Goal: Information Seeking & Learning: Learn about a topic

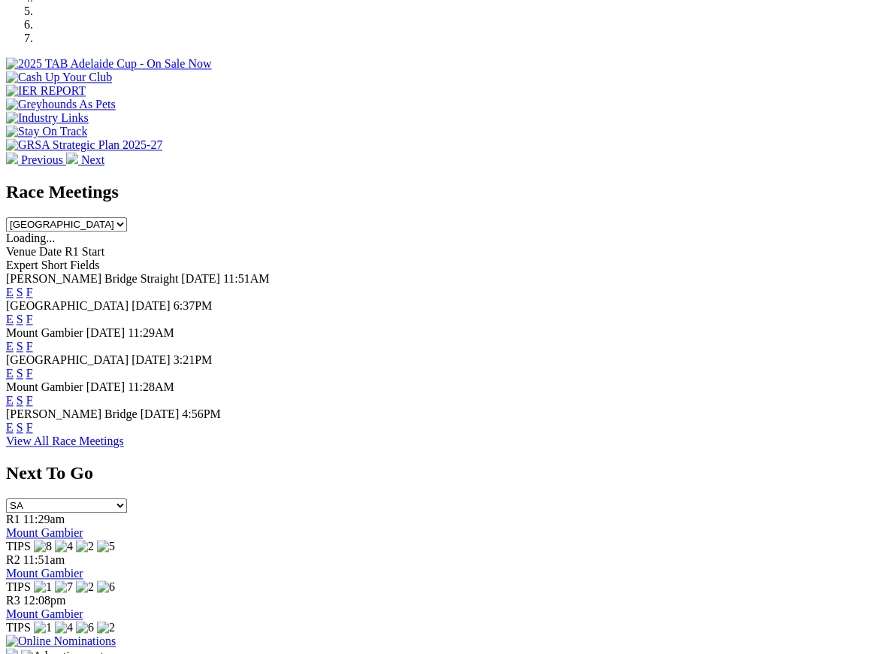
scroll to position [525, 0]
click at [33, 421] on link "F" at bounding box center [29, 427] width 7 height 13
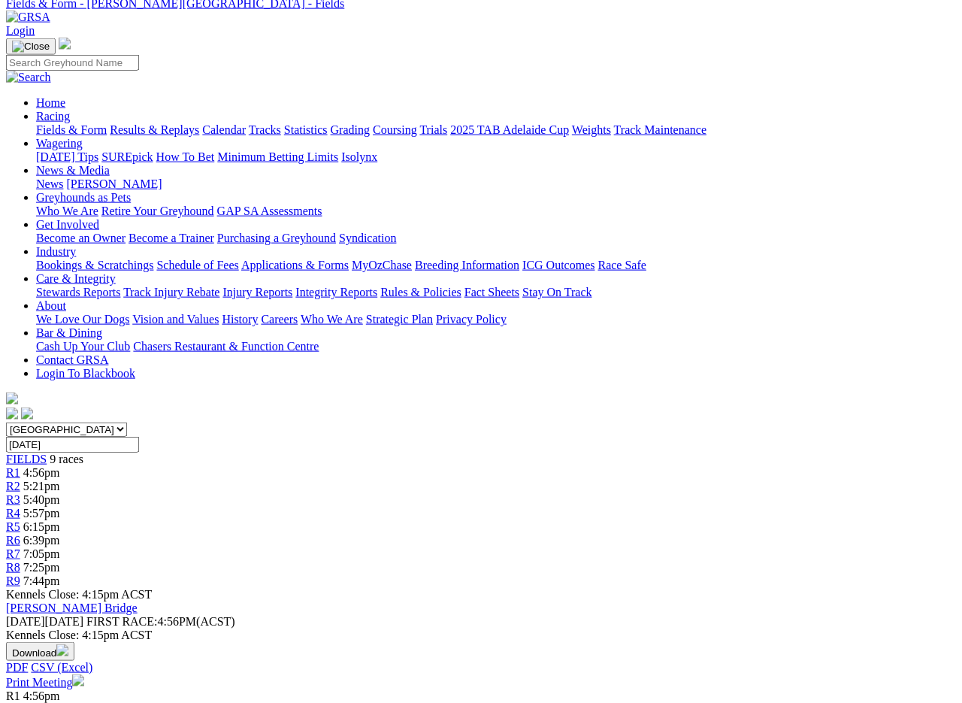
scroll to position [74, 0]
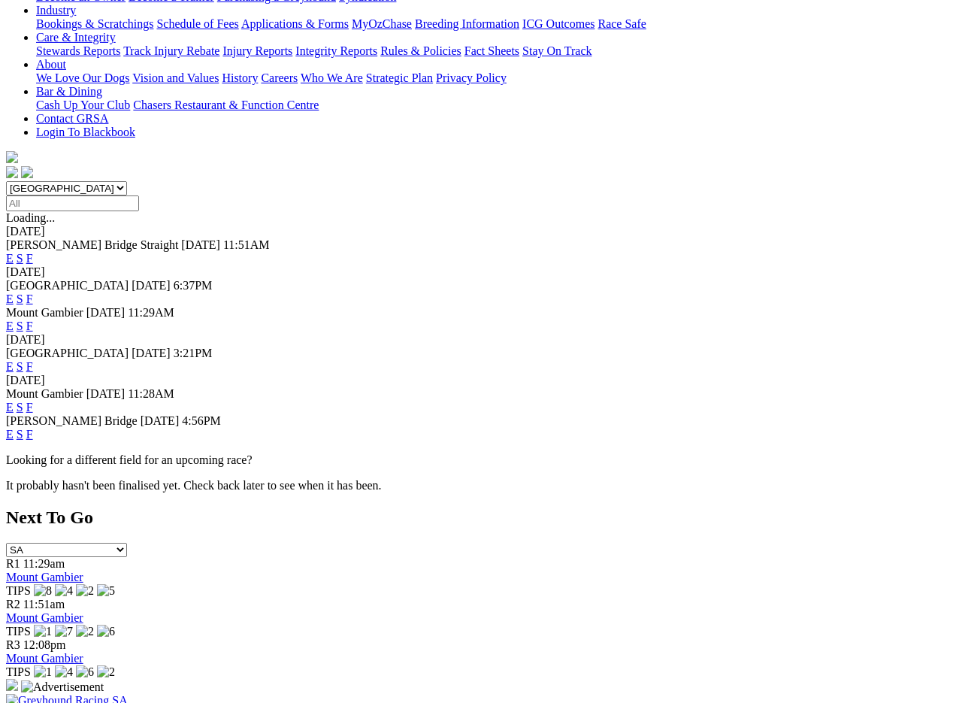
scroll to position [310, 0]
click at [33, 427] on link "F" at bounding box center [29, 433] width 7 height 13
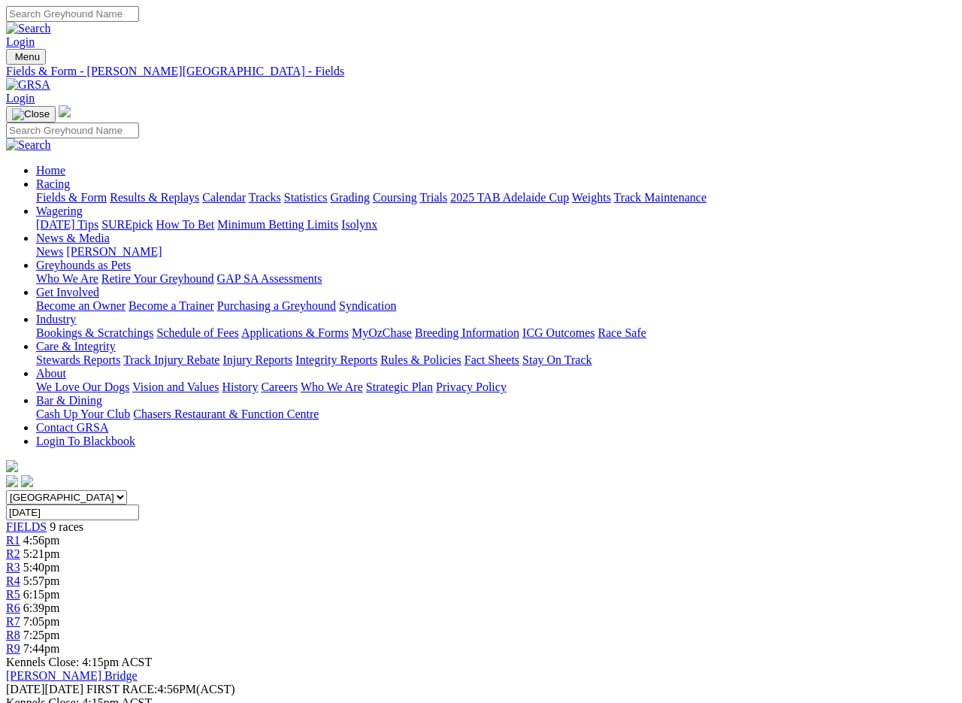
click at [177, 191] on link "Results & Replays" at bounding box center [154, 197] width 89 height 13
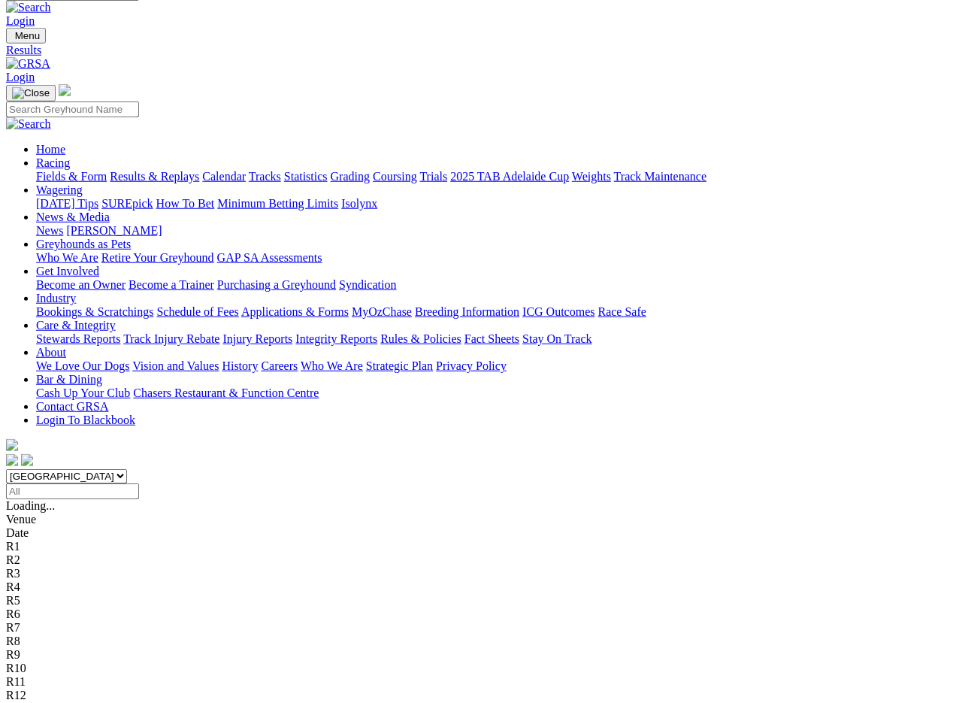
scroll to position [23, 0]
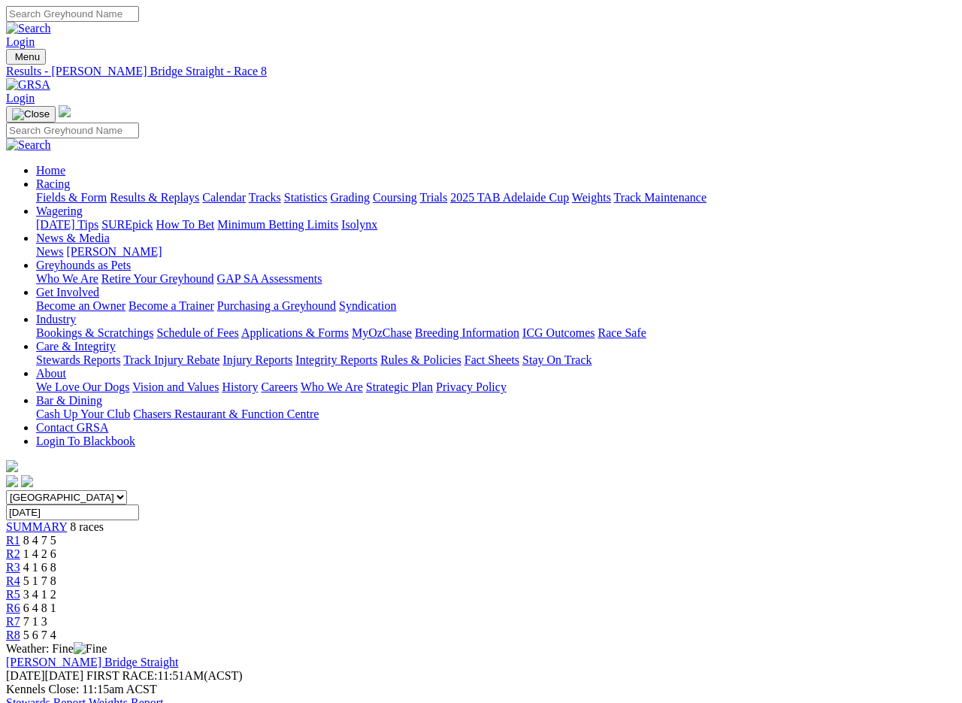
scroll to position [2, 0]
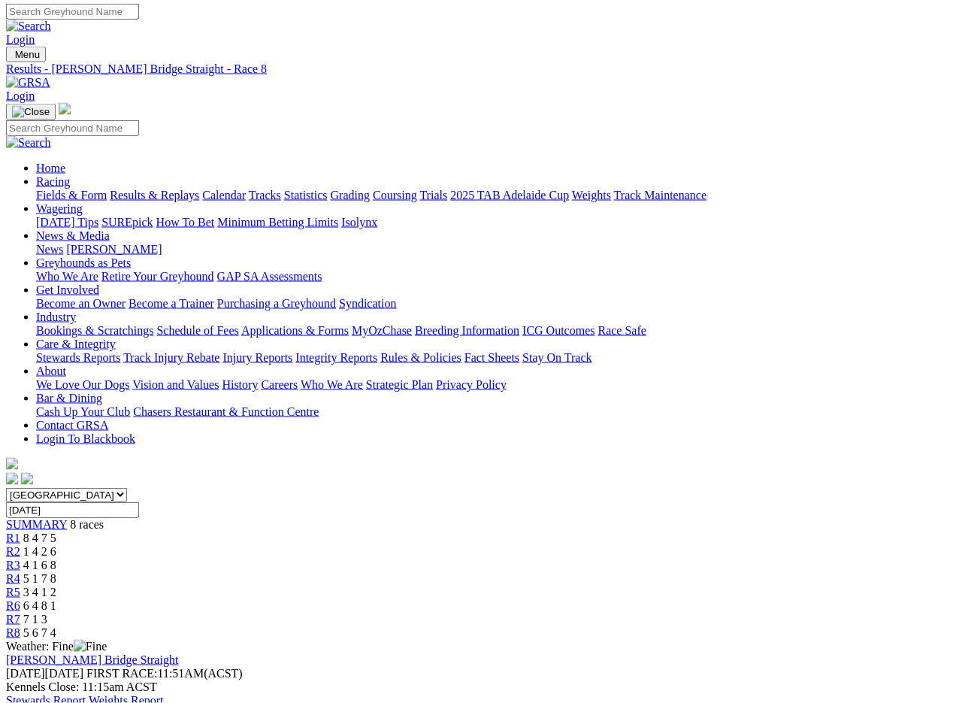
click at [183, 189] on link "Results & Replays" at bounding box center [154, 195] width 89 height 13
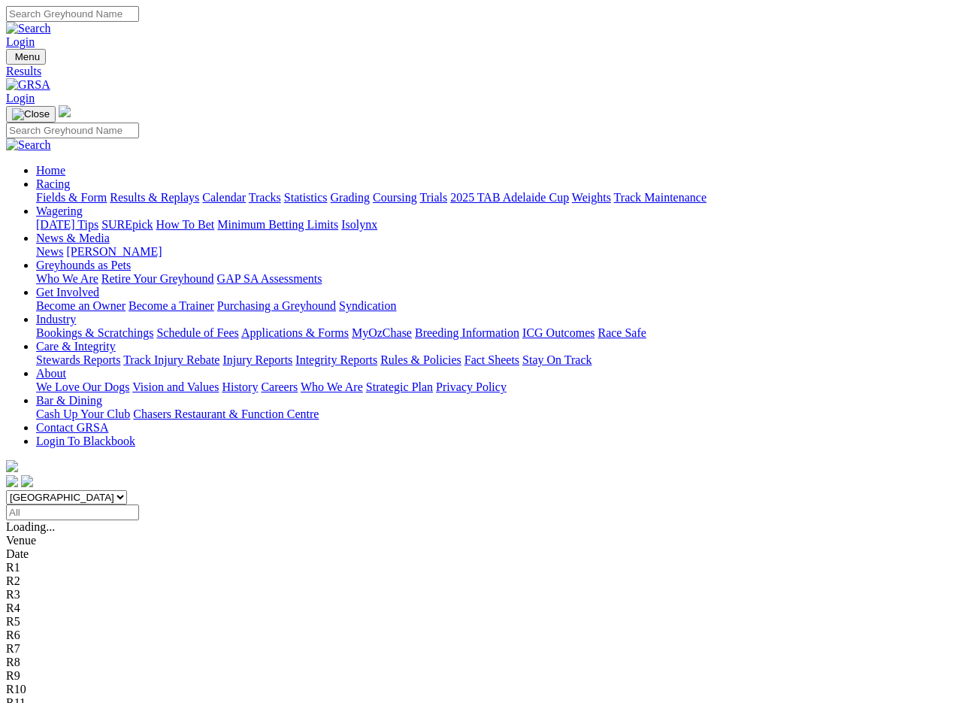
scroll to position [2, 0]
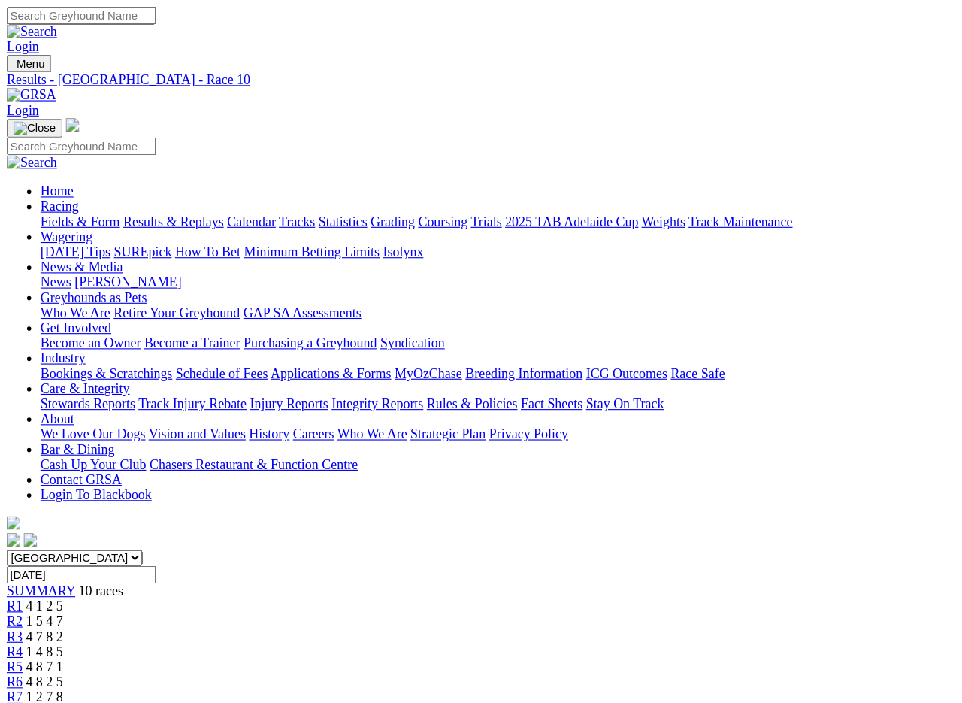
scroll to position [2, 0]
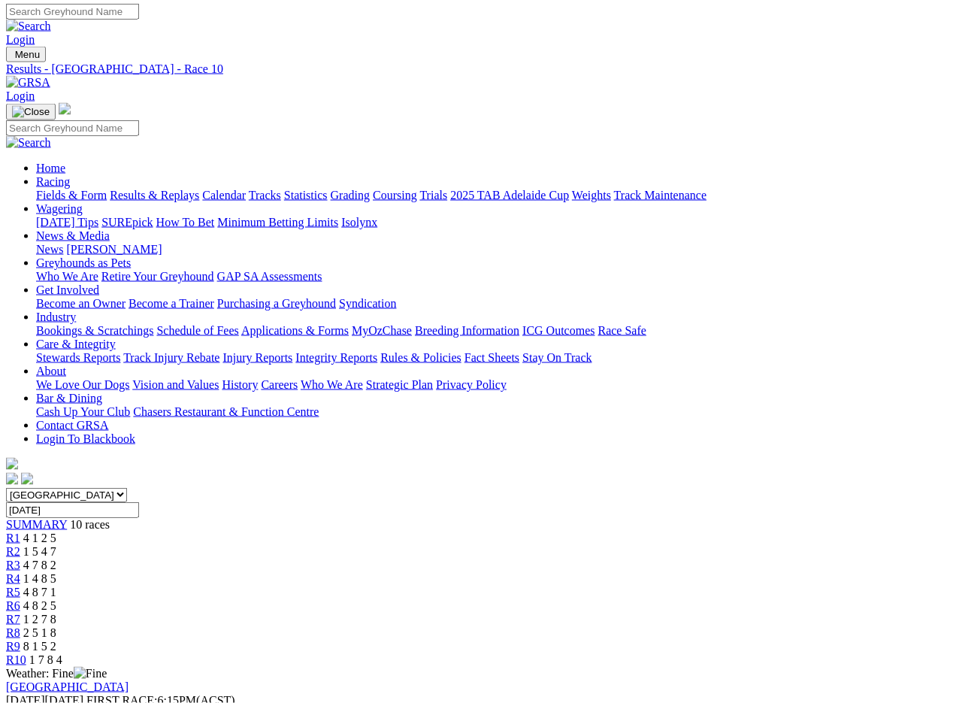
click at [176, 189] on link "Results & Replays" at bounding box center [154, 195] width 89 height 13
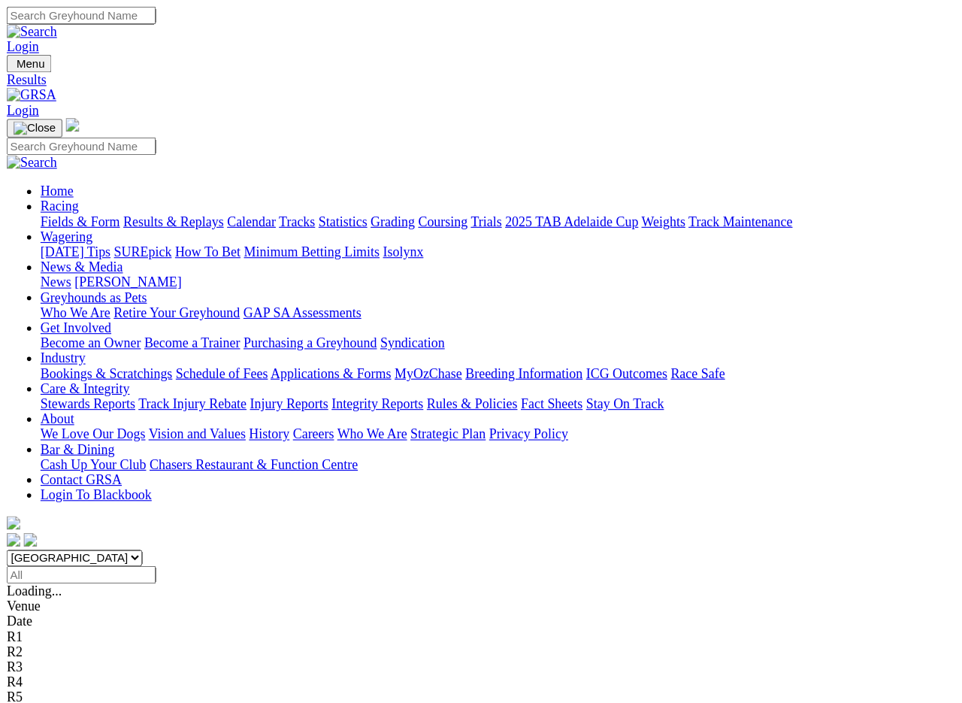
scroll to position [2, 0]
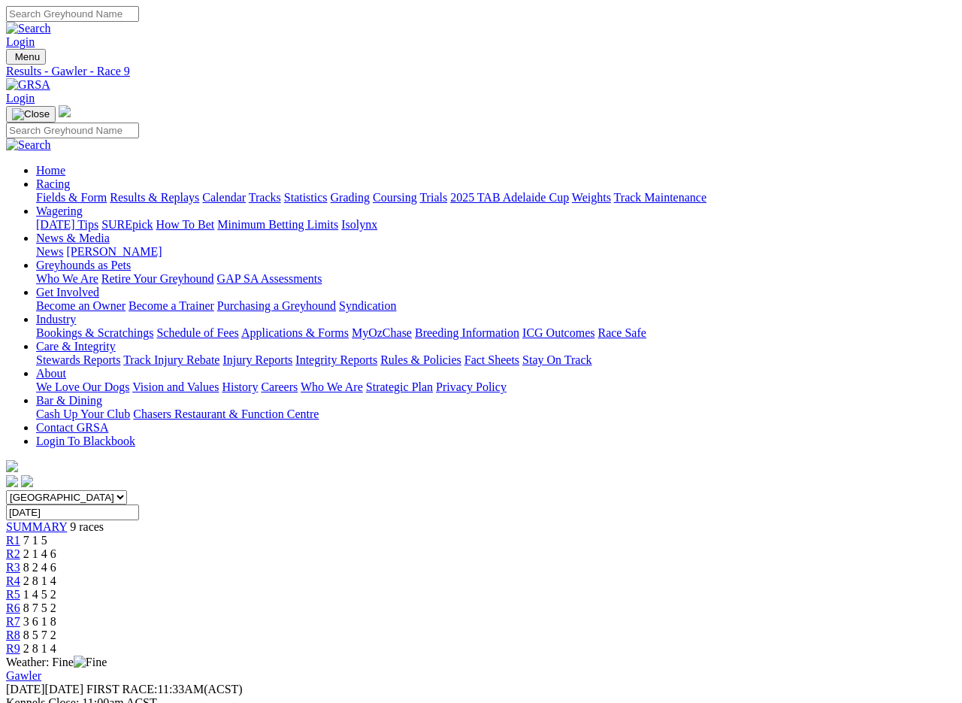
scroll to position [2, 0]
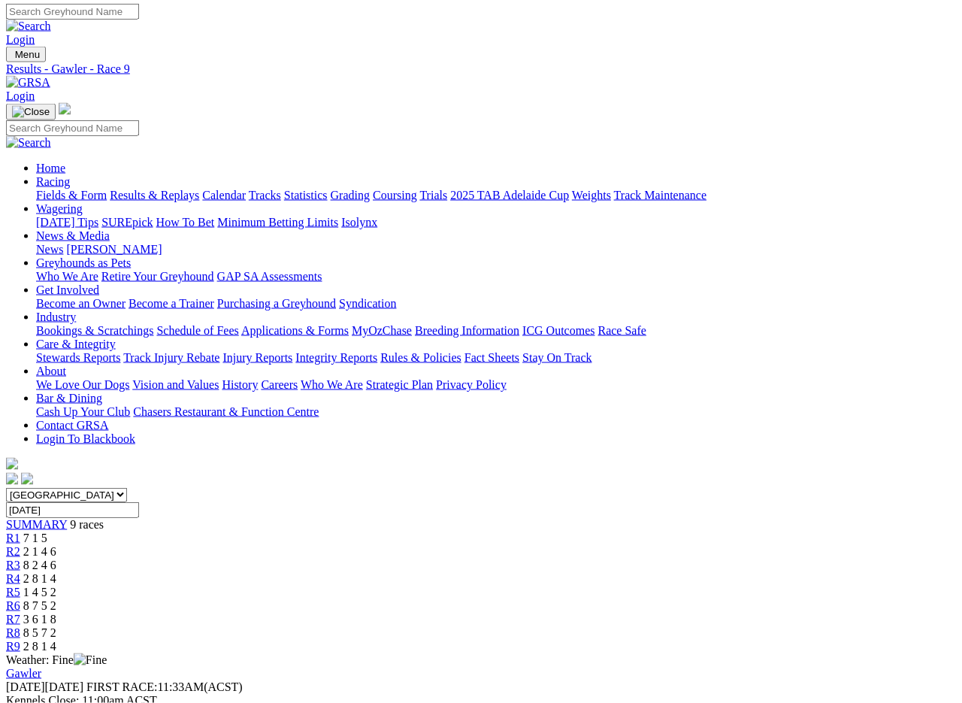
click at [50, 189] on link "Fields & Form" at bounding box center [71, 195] width 71 height 13
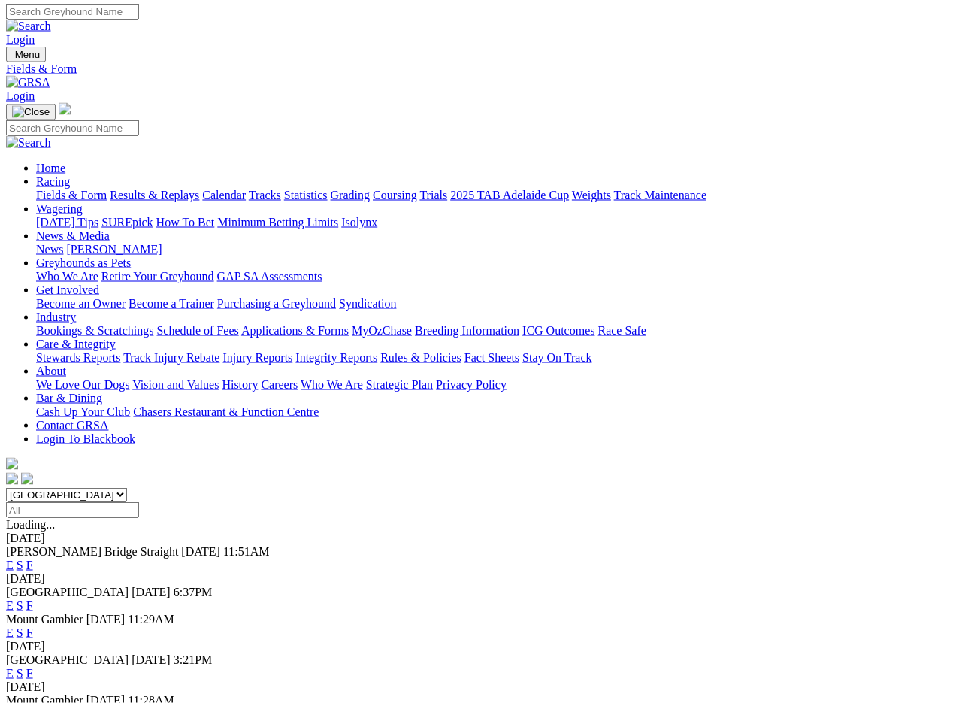
scroll to position [2, 0]
click at [33, 626] on link "F" at bounding box center [29, 632] width 7 height 13
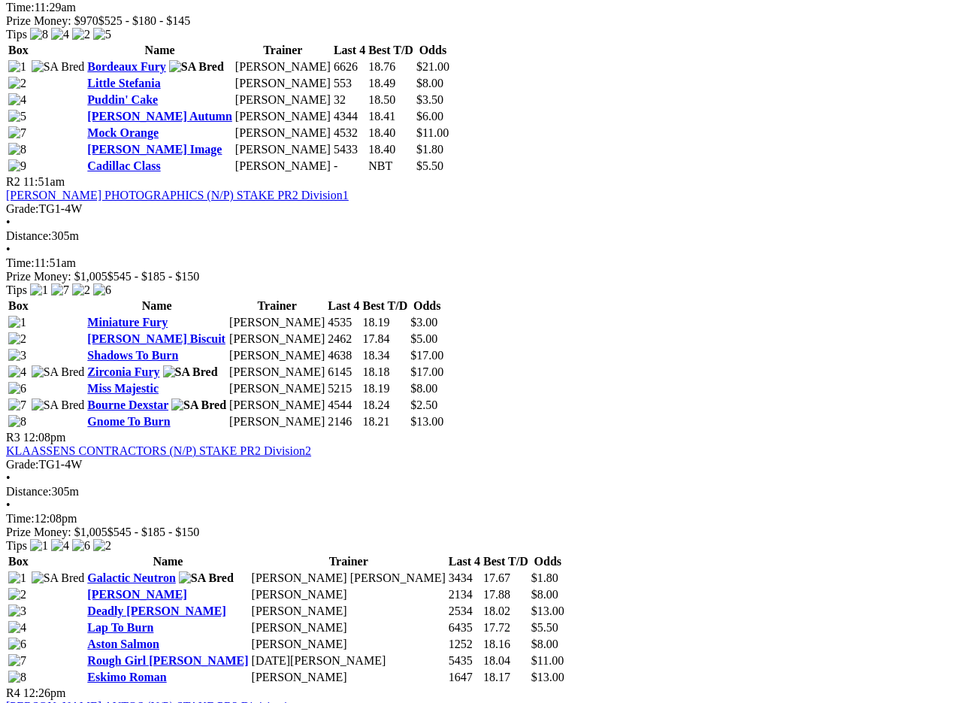
scroll to position [865, 0]
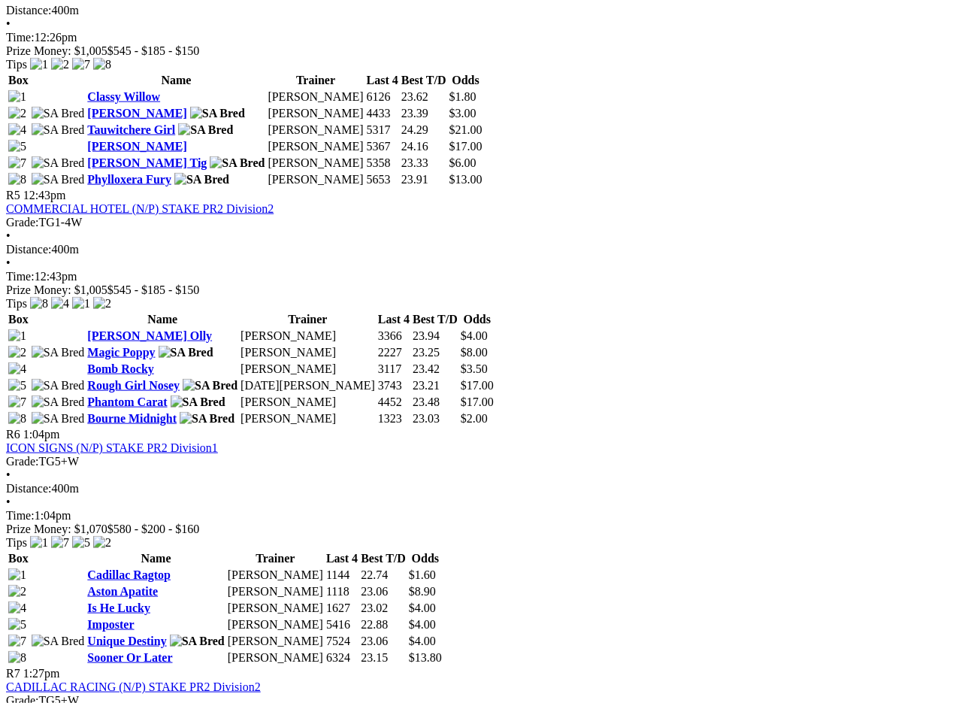
scroll to position [1602, 0]
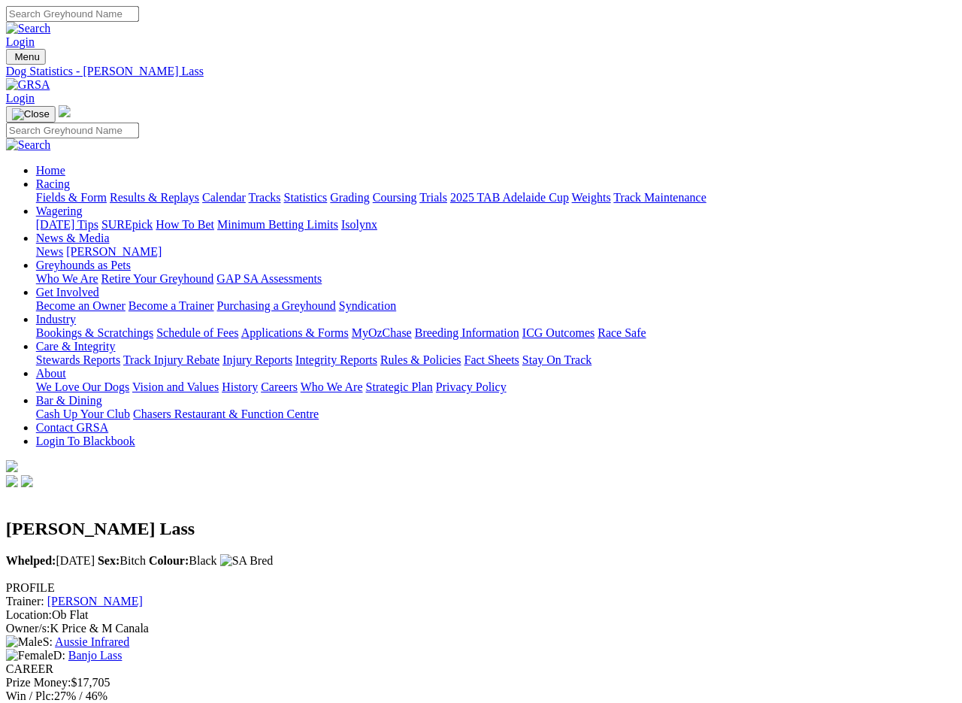
scroll to position [0, 22]
click at [36, 191] on link "Fields & Form" at bounding box center [71, 197] width 71 height 13
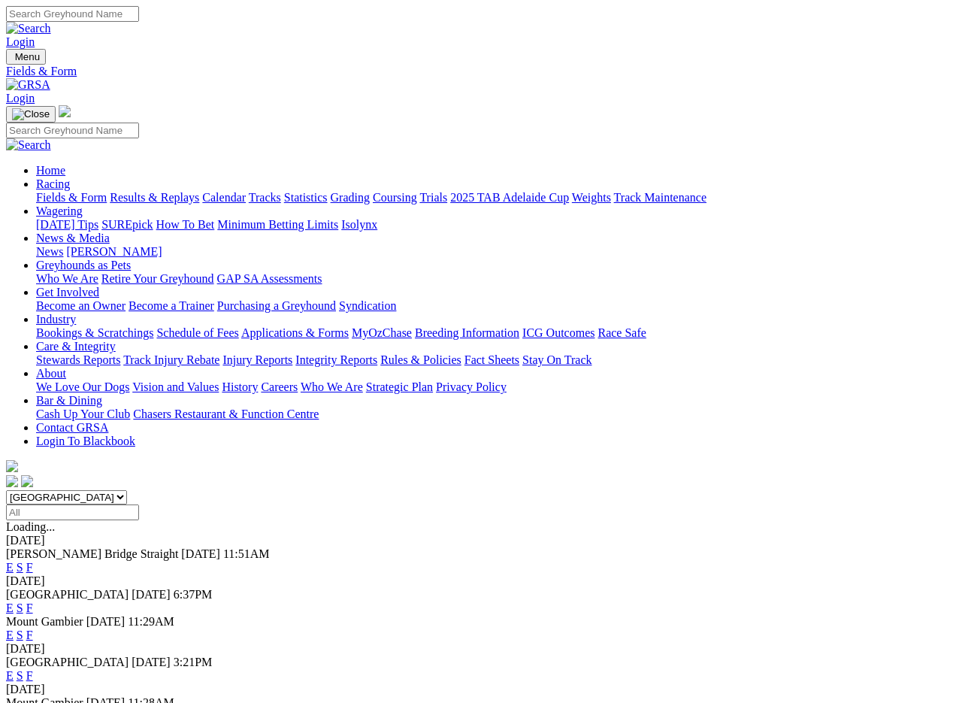
scroll to position [2, 0]
